Goal: Information Seeking & Learning: Learn about a topic

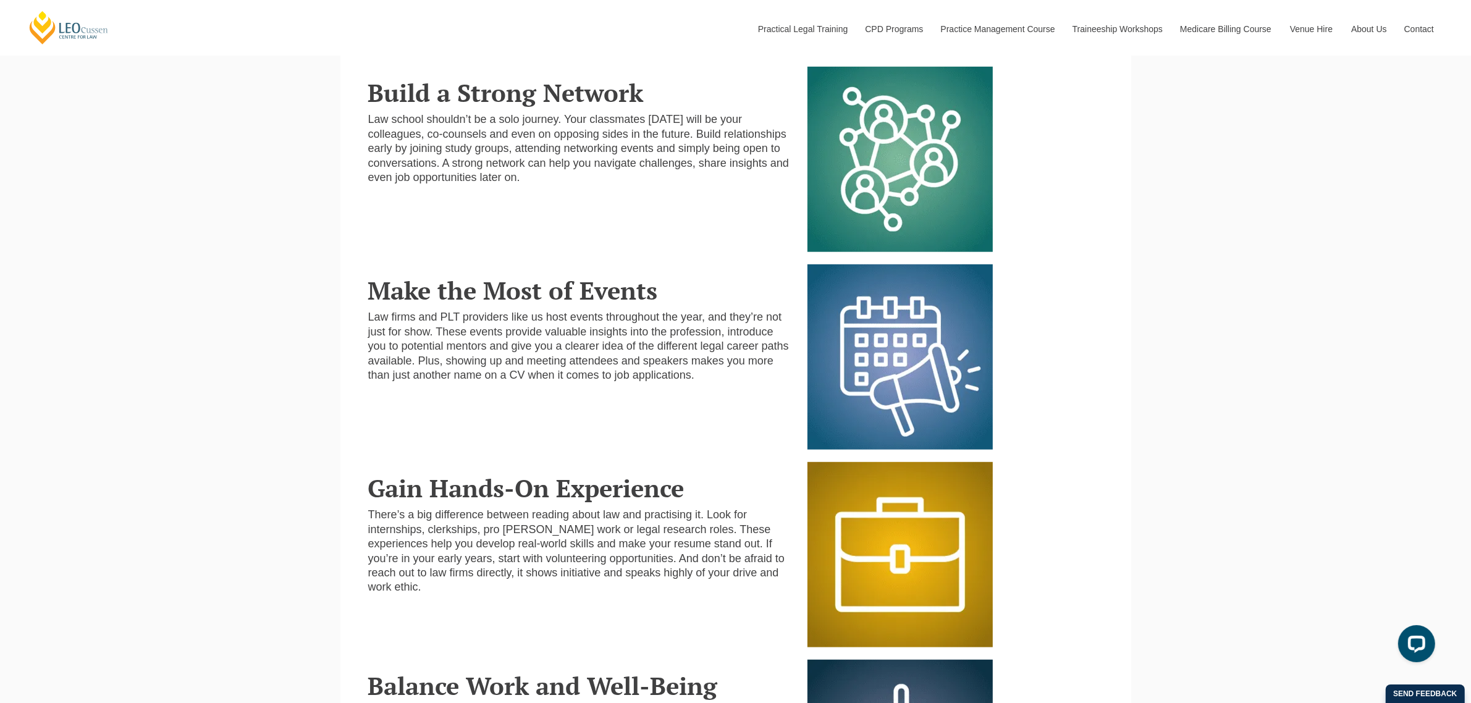
scroll to position [463, 0]
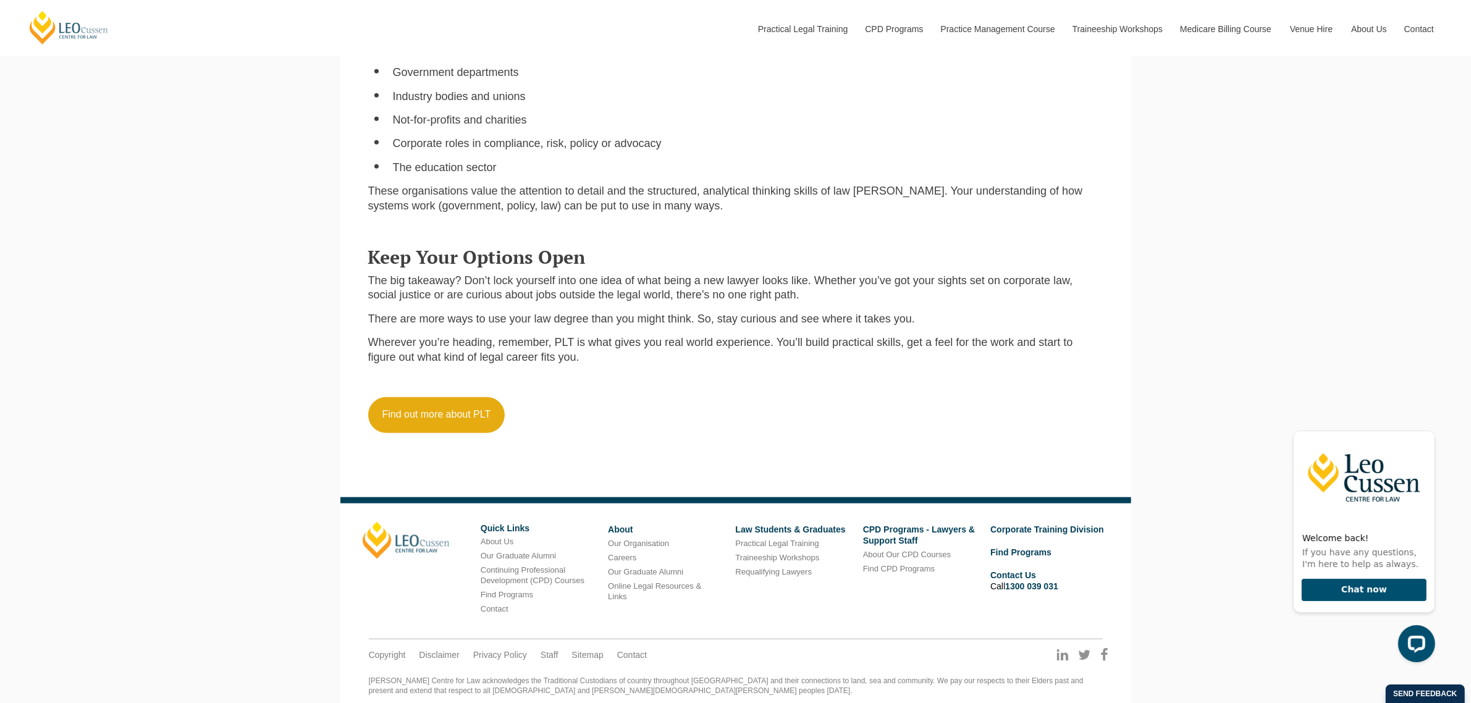
scroll to position [1625, 0]
